Goal: Transaction & Acquisition: Book appointment/travel/reservation

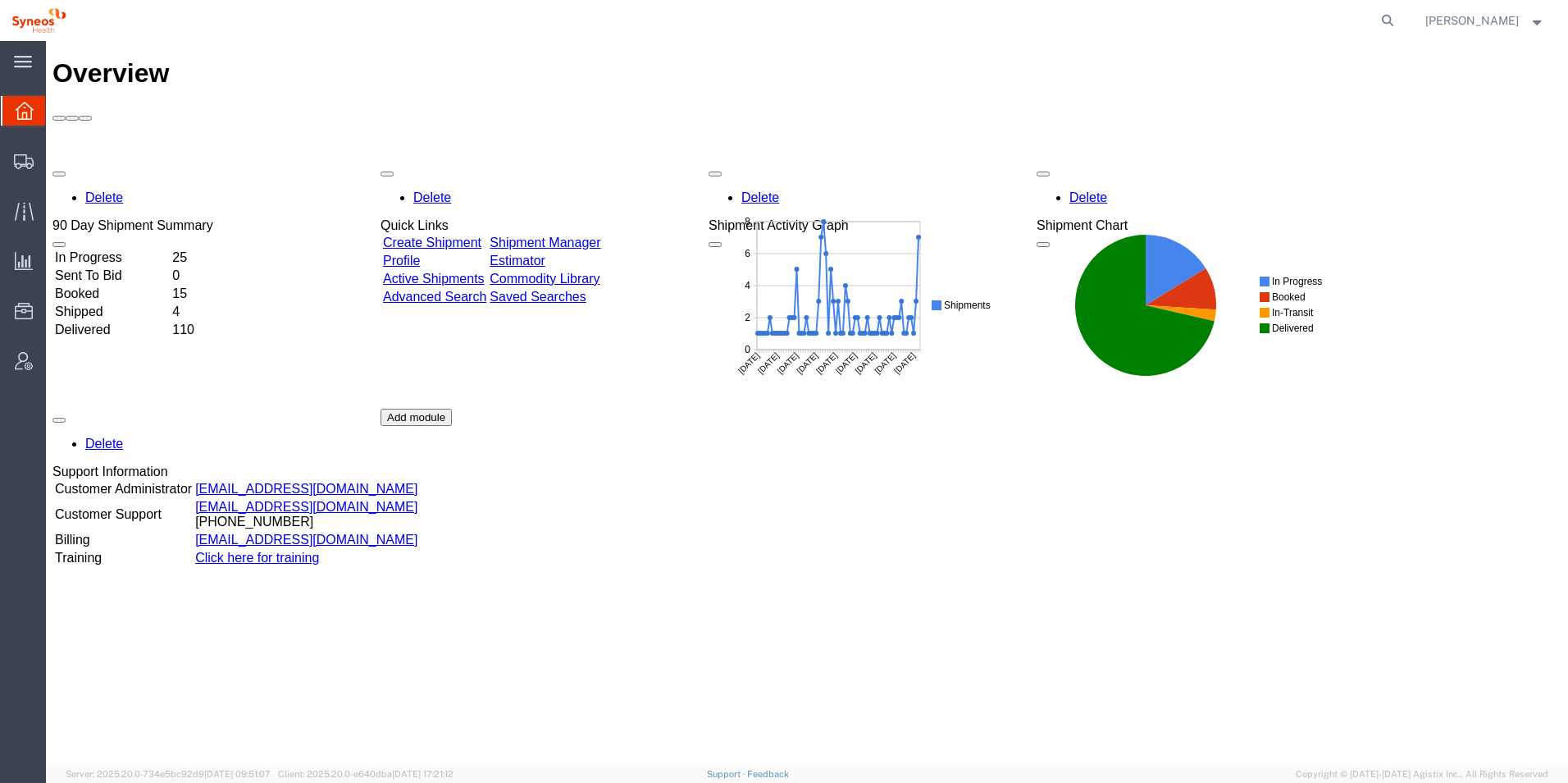
click at [156, 250] on td "In Progress" at bounding box center [112, 258] width 116 height 17
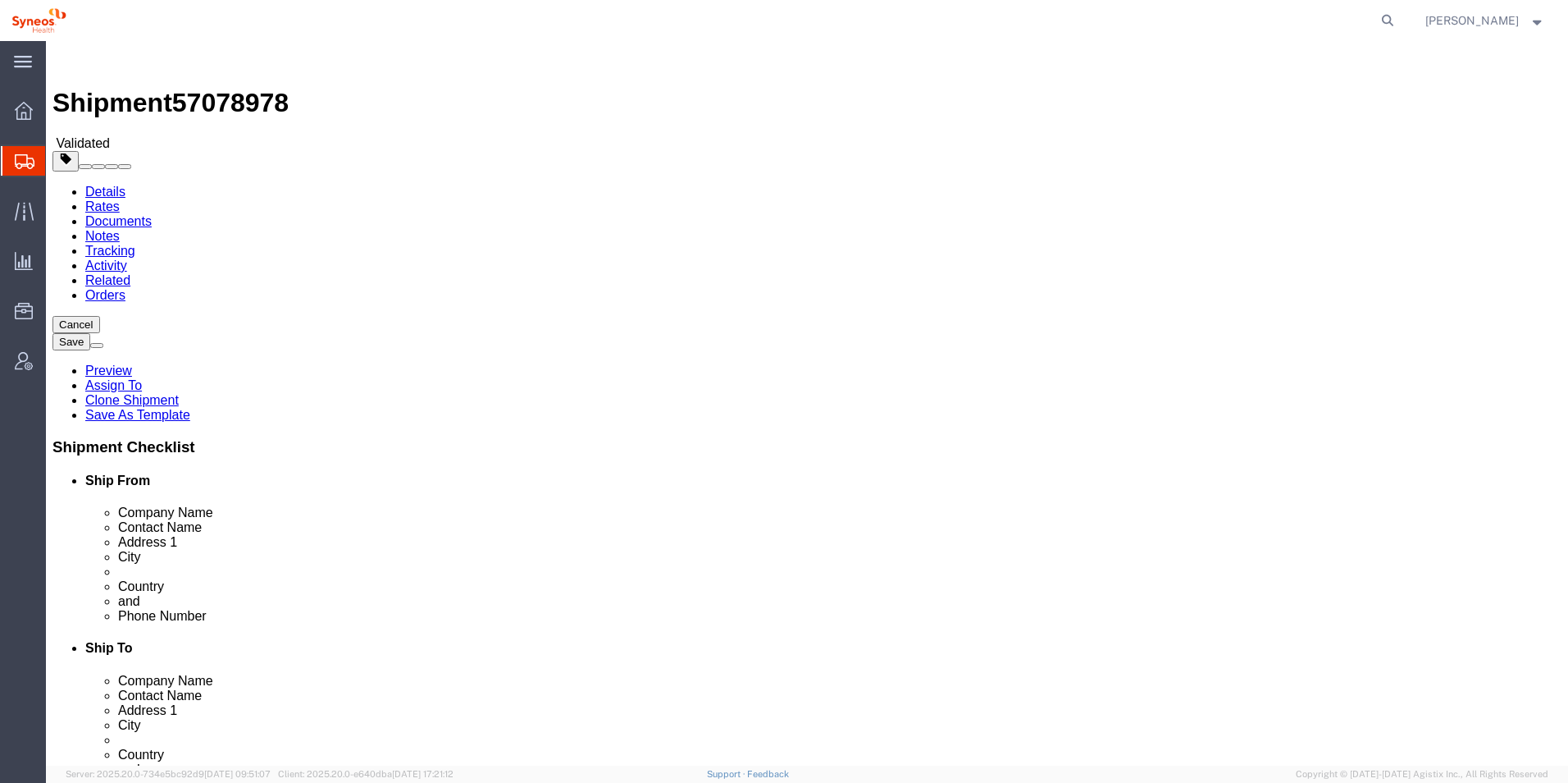
select select
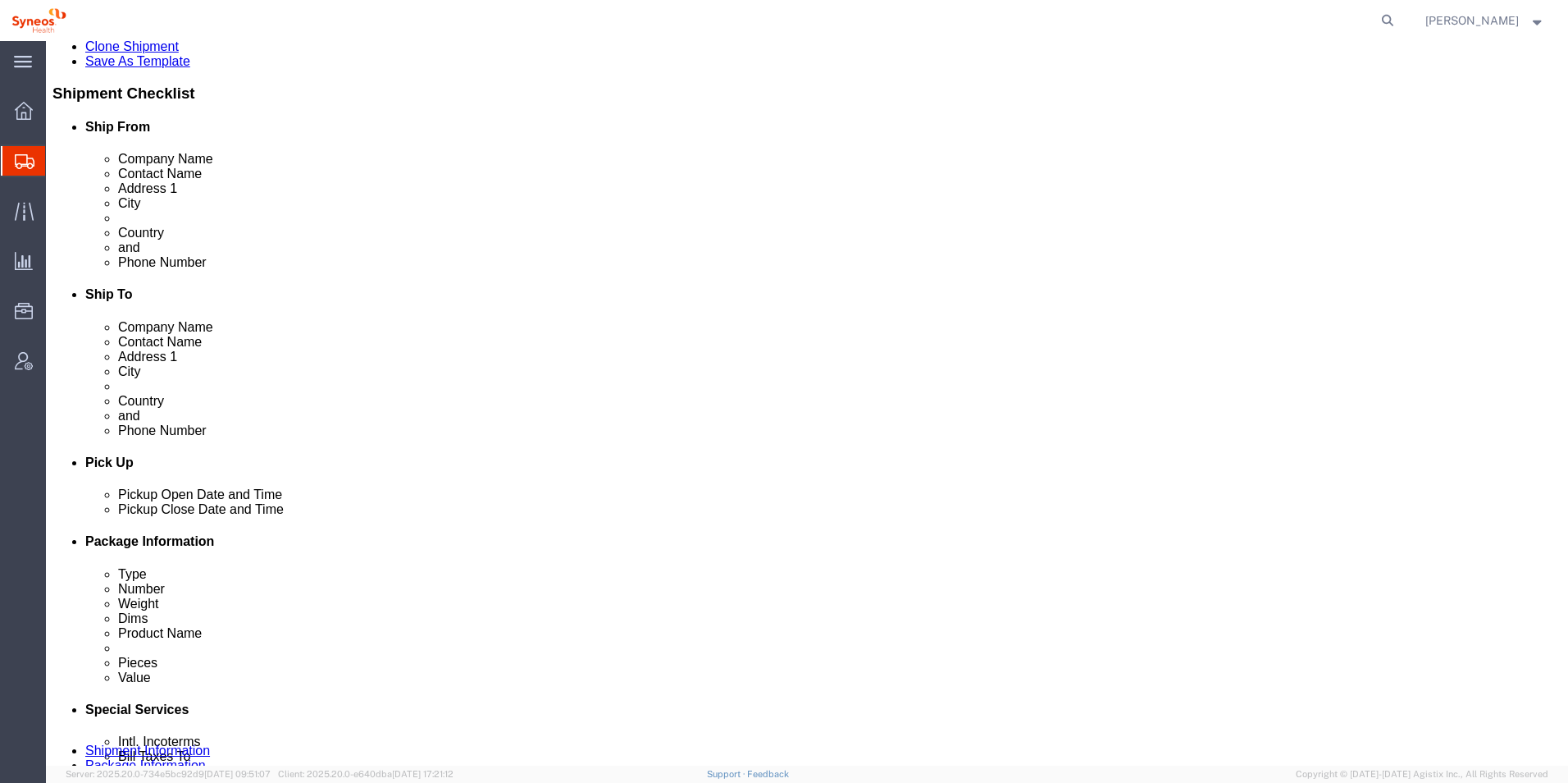
scroll to position [410, 0]
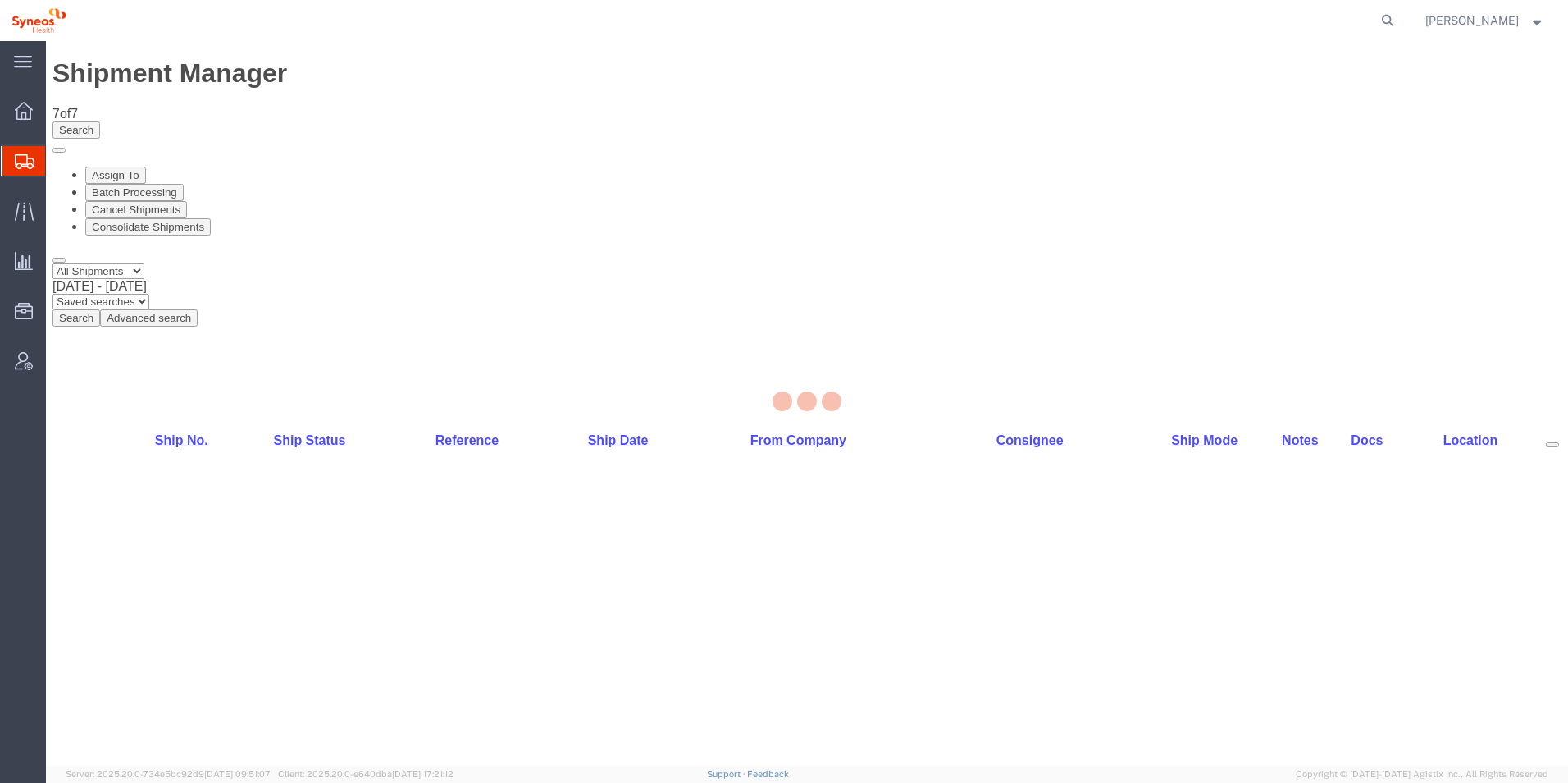
select select "48853"
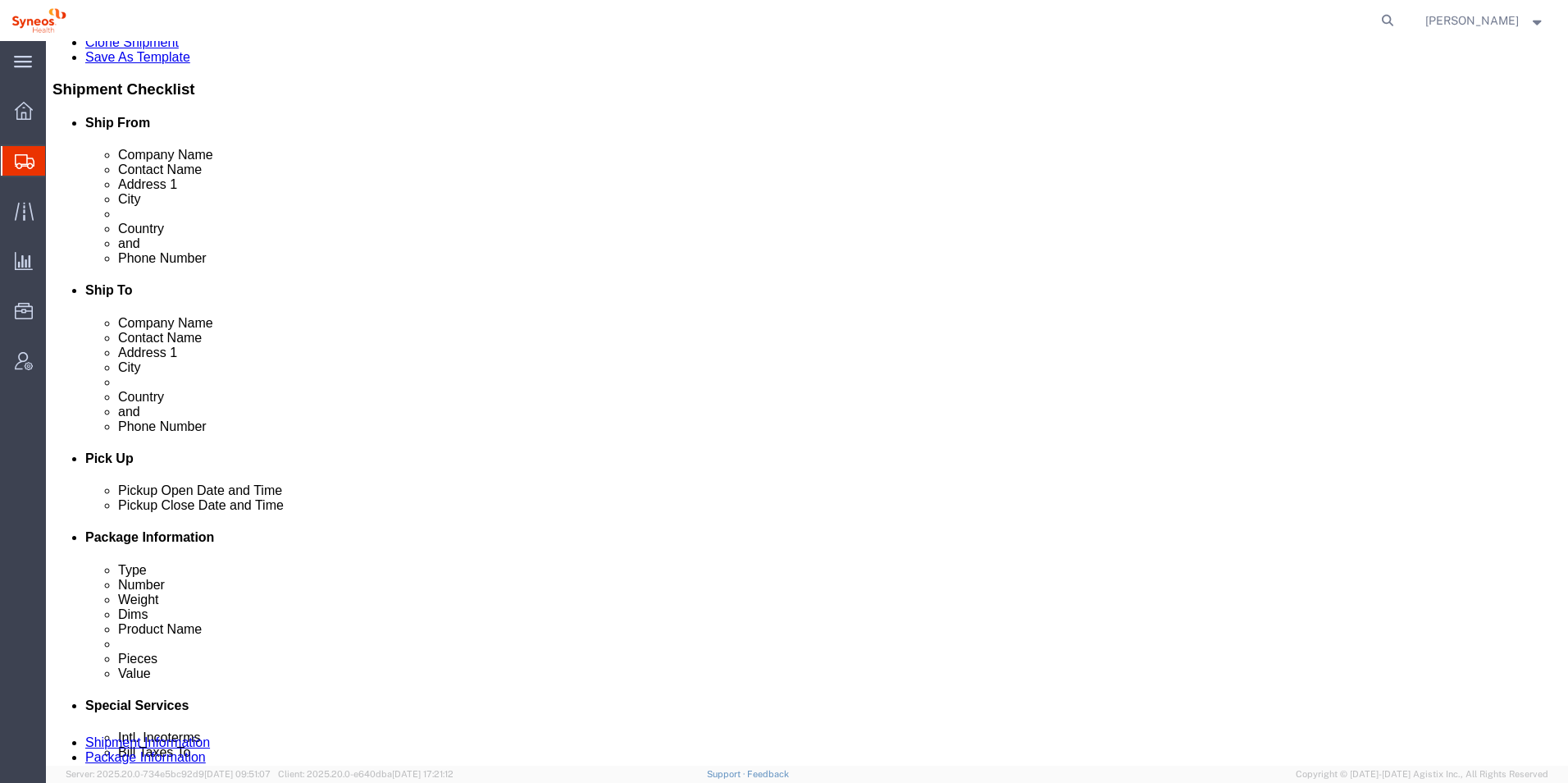
scroll to position [492, 0]
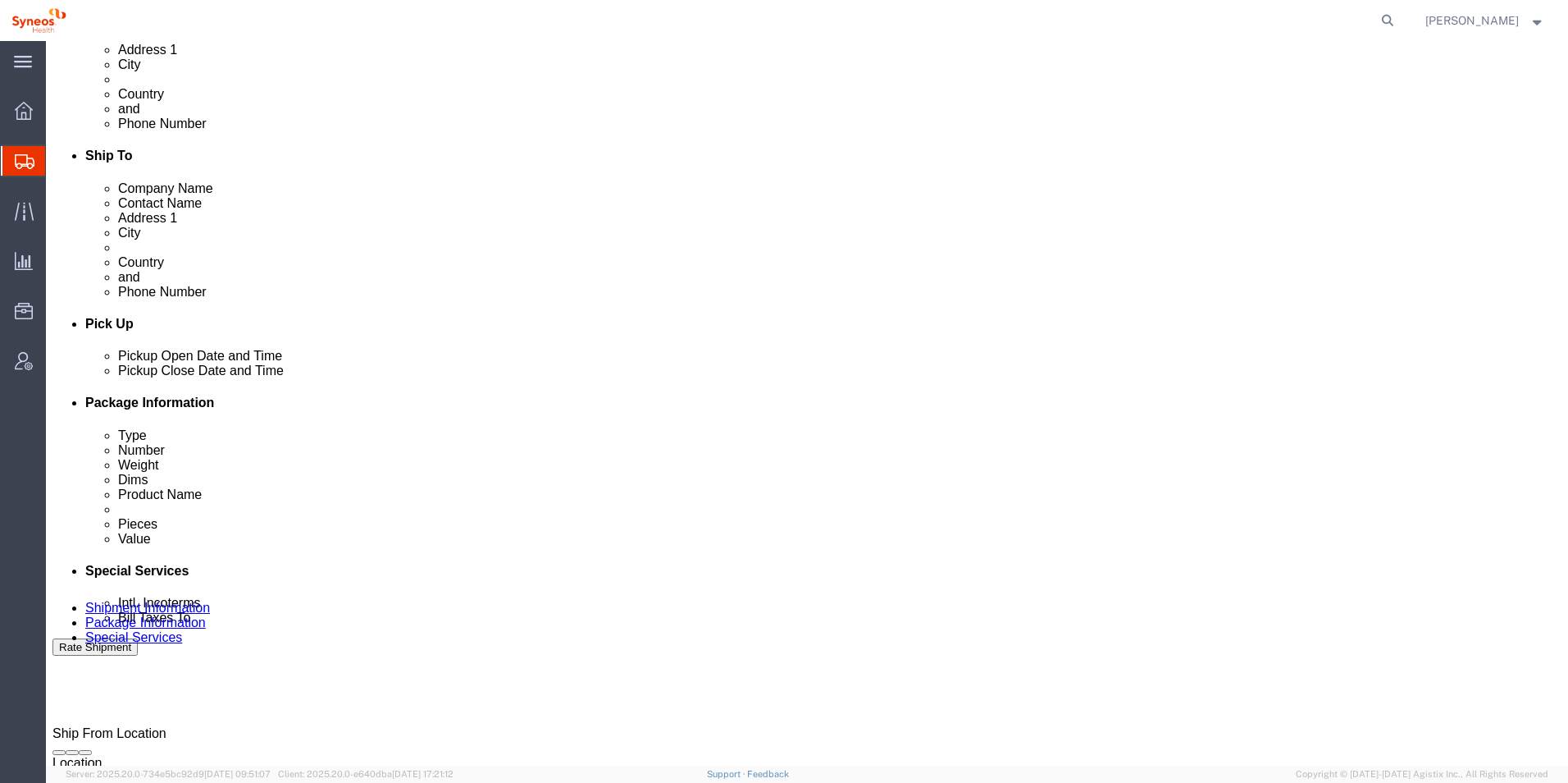
click div "[DATE] 9:00 AM"
click input "9:00 AM"
type input "11:00 AM"
click button "Apply"
click div "[DATE] 12:00 PM"
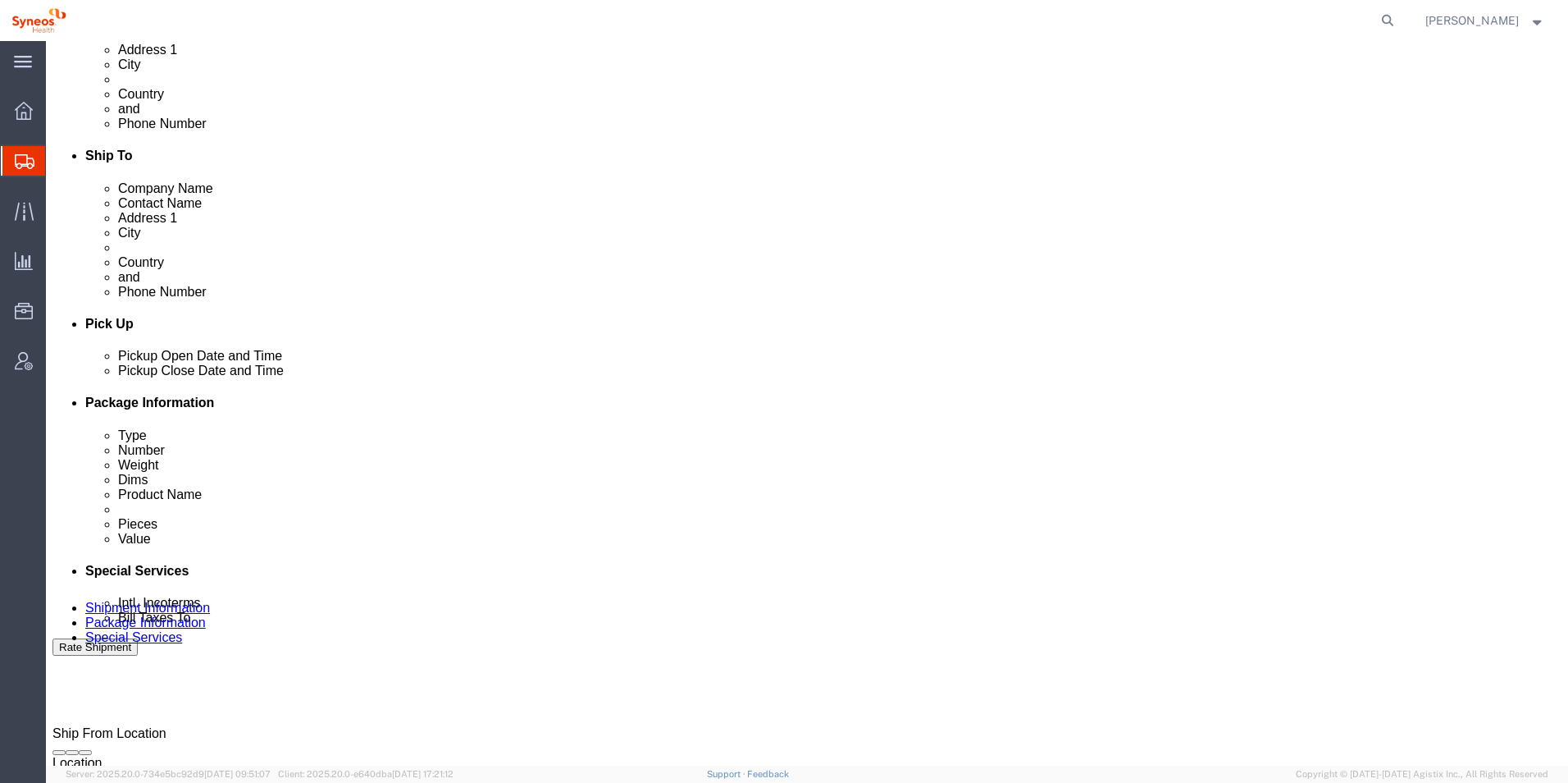
type input "04:00 PM"
click button "Apply"
click div "[DATE] 5:00 PM"
click input "5:00 PM"
type input "09:00 PM"
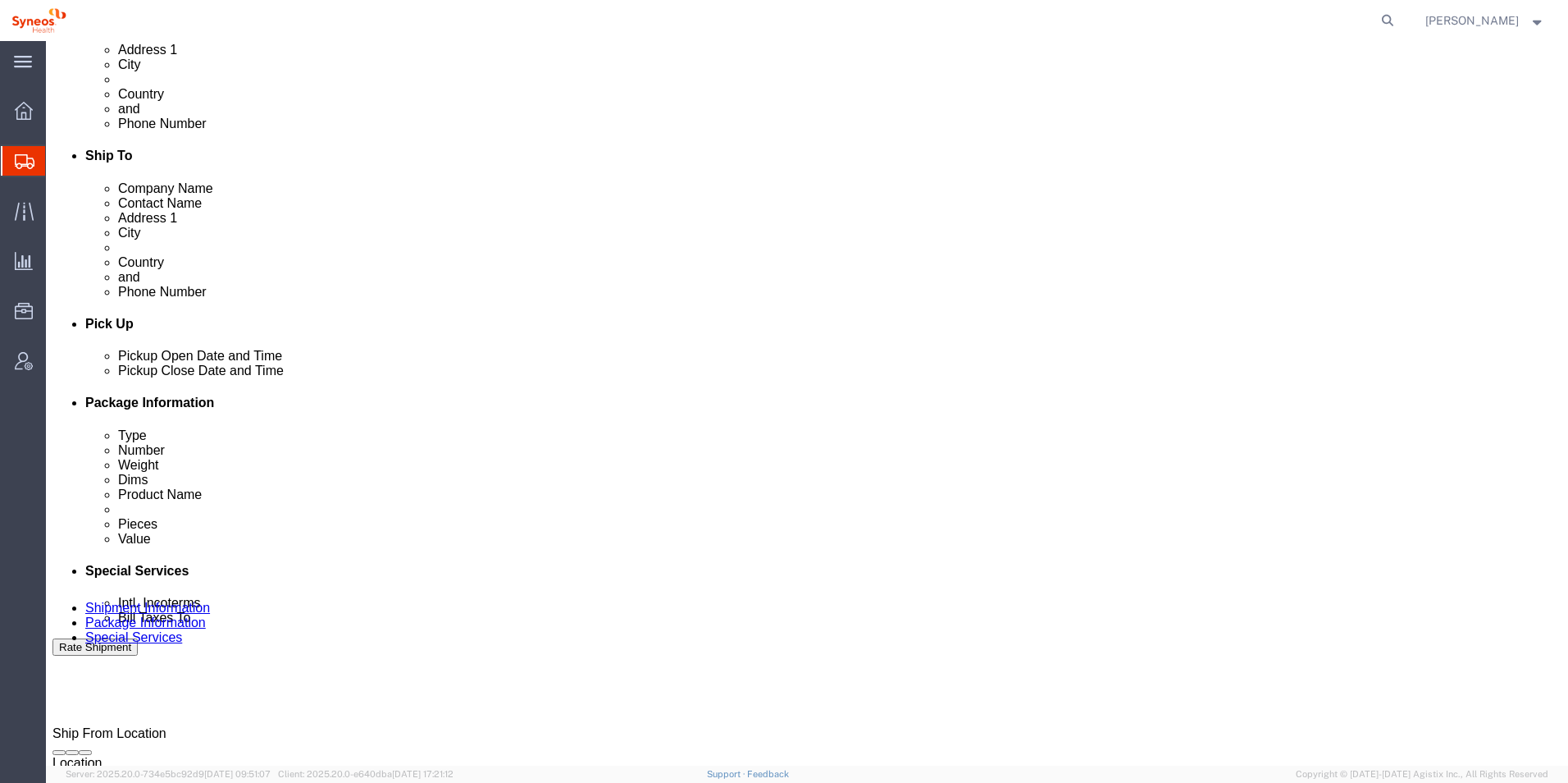
click button "Apply"
click div "[DATE] 10:00 PM"
drag, startPoint x: 948, startPoint y: 659, endPoint x: 961, endPoint y: 656, distance: 13.3
click input "10:00 PM"
type input "4:00 PM"
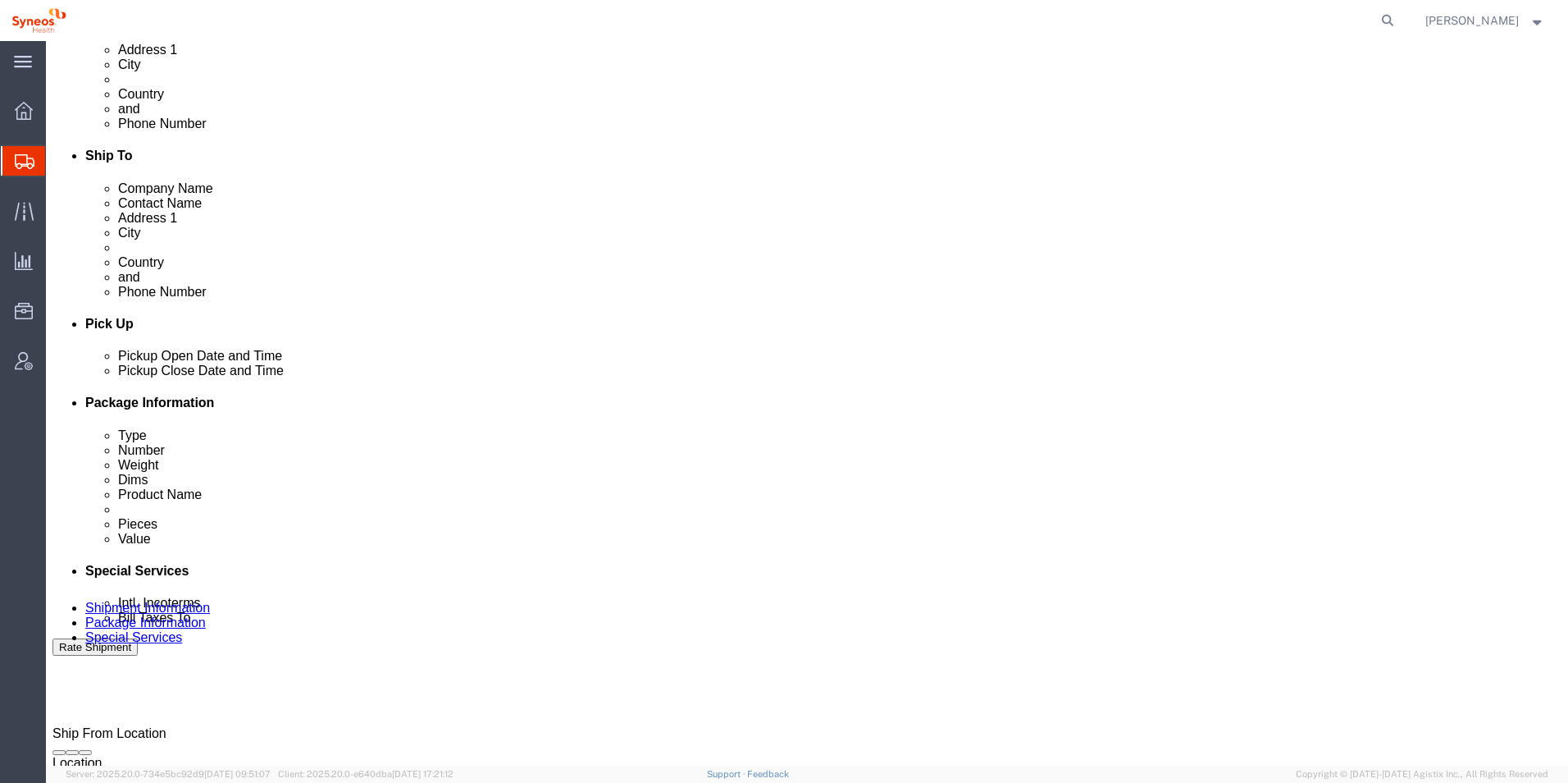
click button "Apply"
click div "Mode Select Air Less than Truckload Multi-Leg Ocean Freight Rail Small Parcel T…"
click div "Cancel Save Preview Assign To Clone Shipment Save As Template Shipment Checklis…"
click div "Ship From Location Location Syneos Health [GEOGRAPHIC_DATA] S.R.L Select My Pro…"
click button "Rate Shipment"
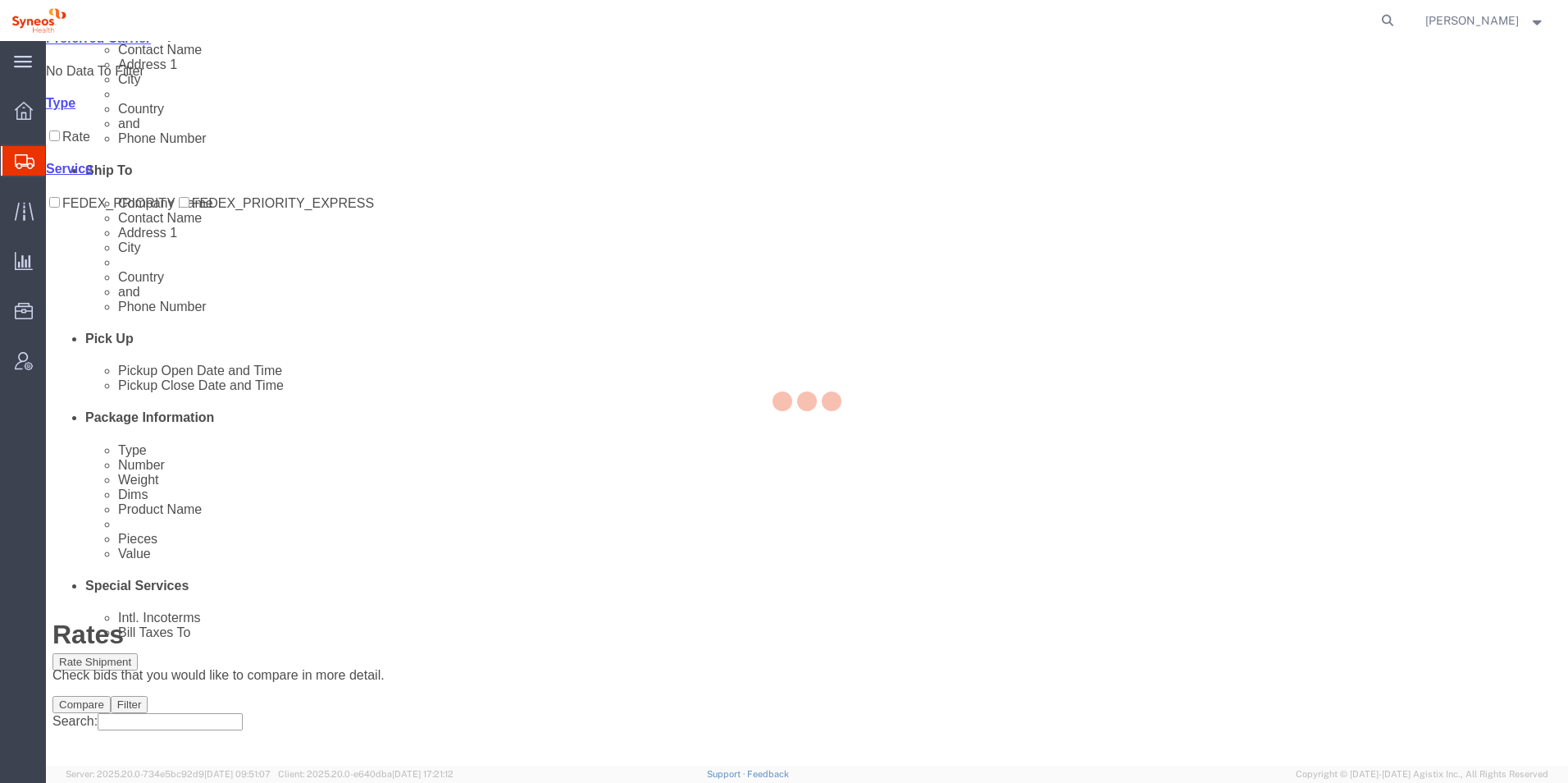
scroll to position [0, 0]
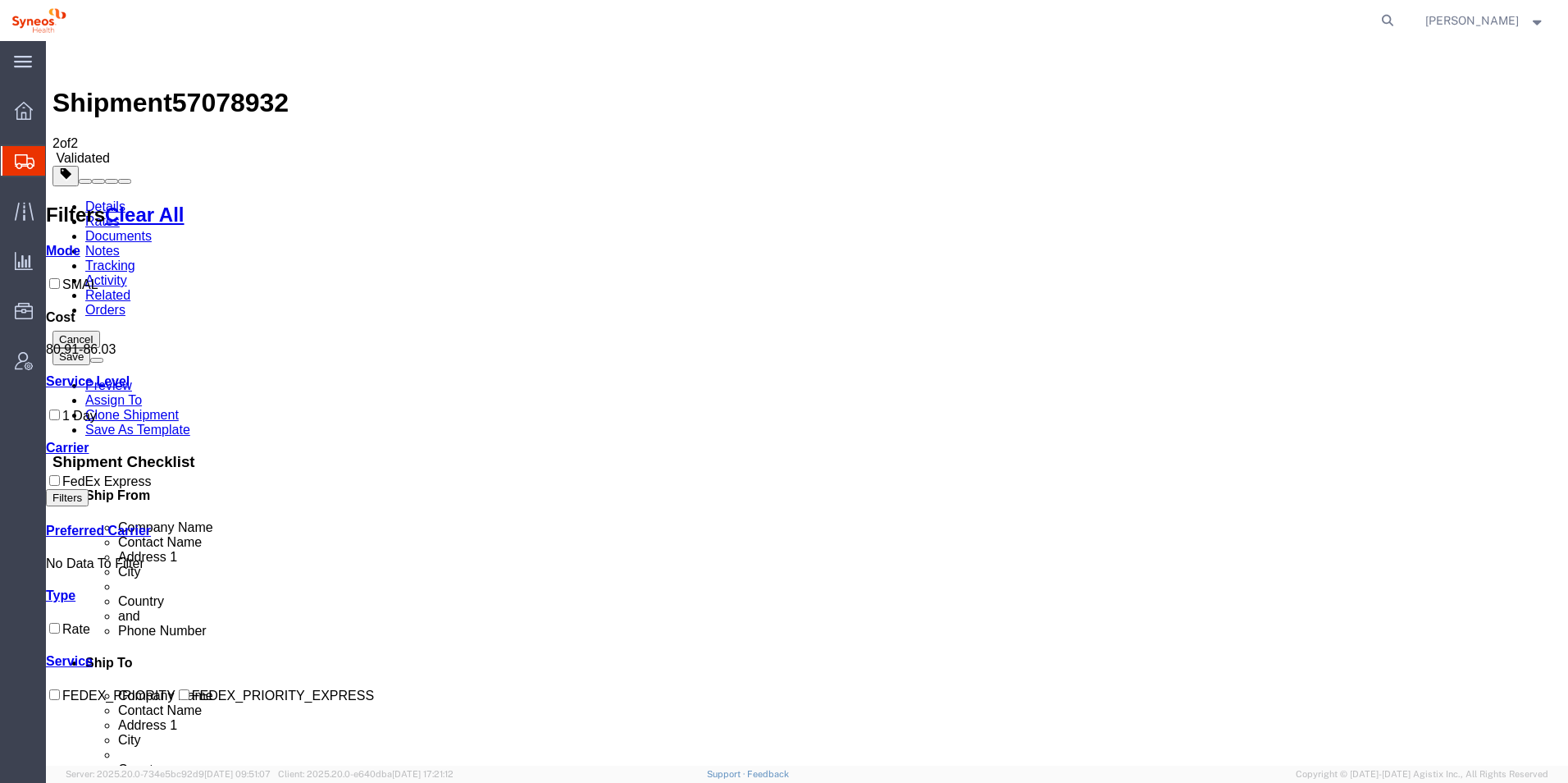
click at [81, 244] on icon at bounding box center [81, 251] width 0 height 14
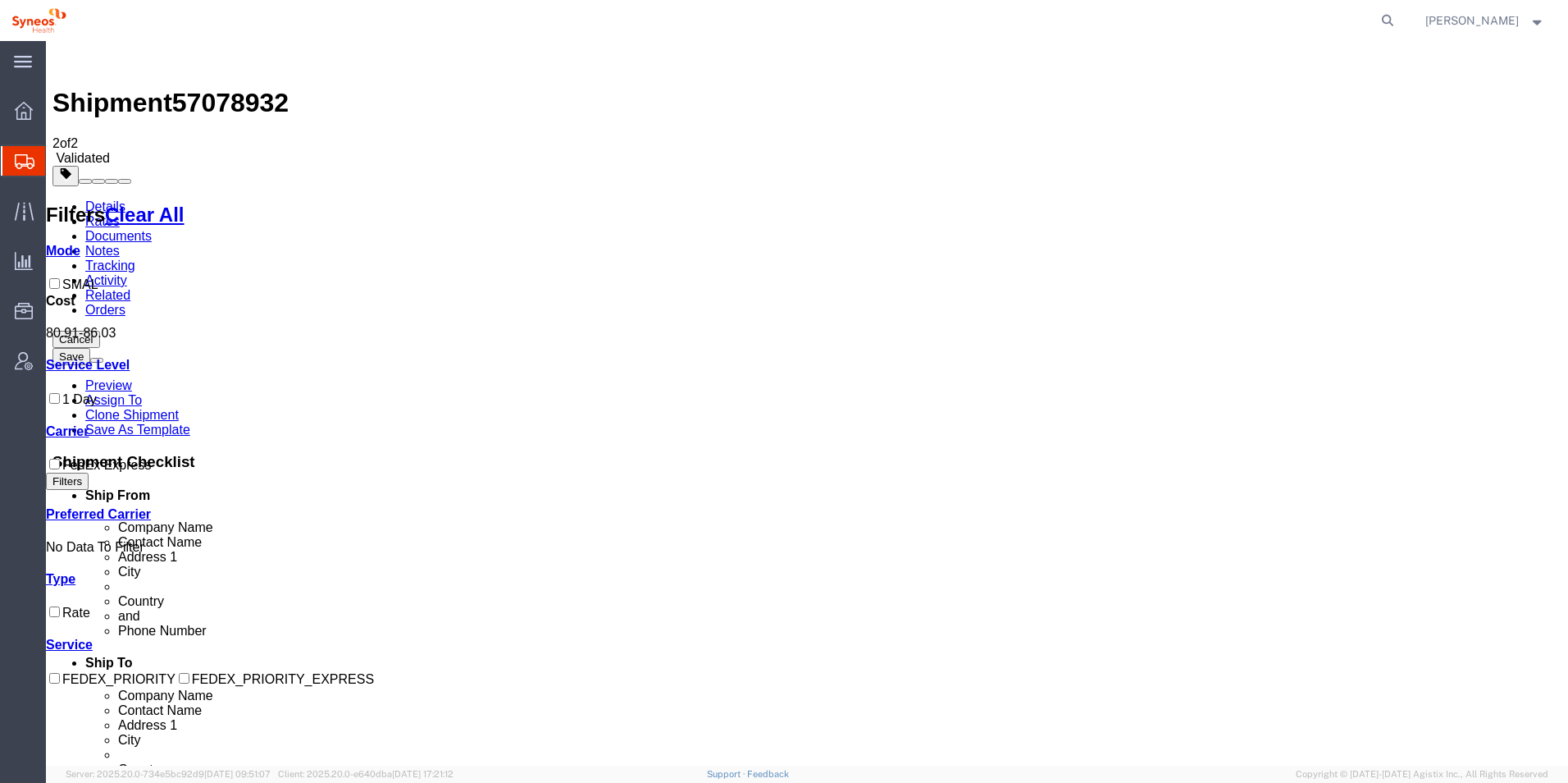
click at [81, 244] on icon at bounding box center [81, 251] width 0 height 14
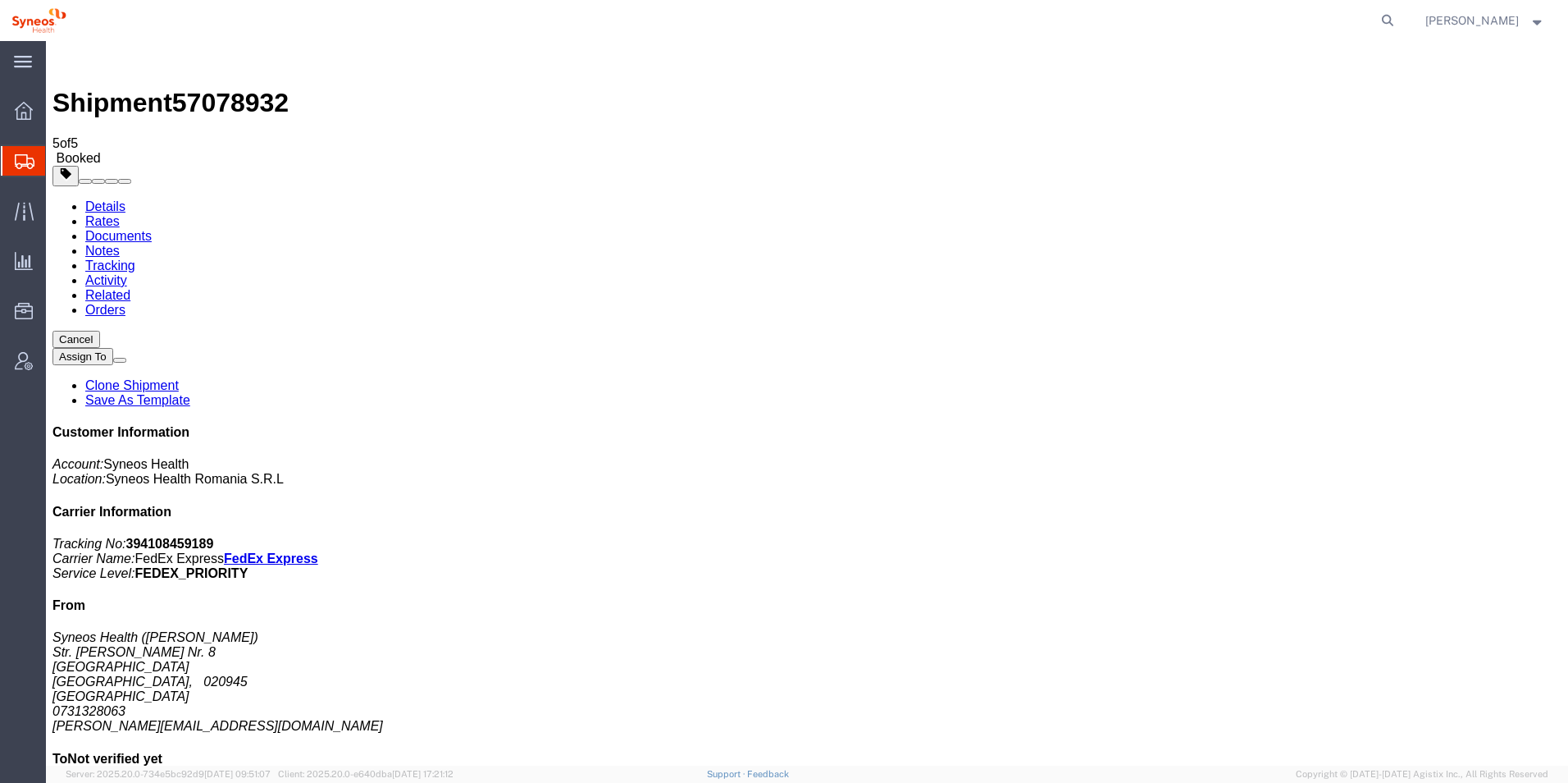
drag, startPoint x: 182, startPoint y: 288, endPoint x: 751, endPoint y: 292, distance: 569.0
